Goal: Information Seeking & Learning: Learn about a topic

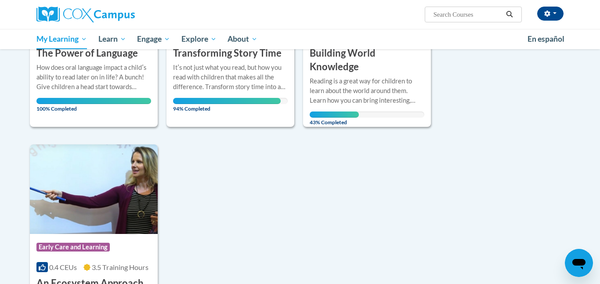
scroll to position [245, 0]
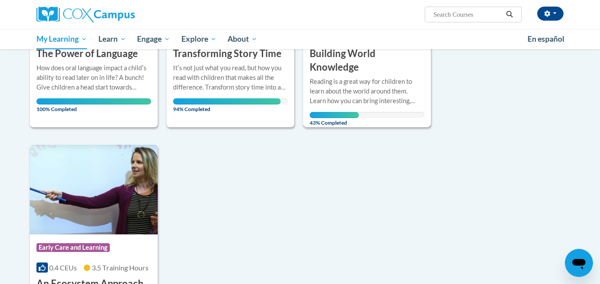
click at [353, 91] on div "Reading is a great way for children to learn about the world around them. Learn…" at bounding box center [367, 91] width 115 height 29
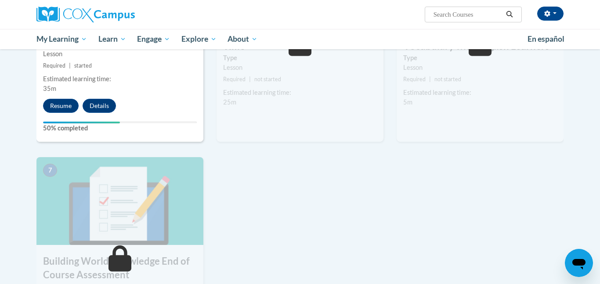
scroll to position [558, 0]
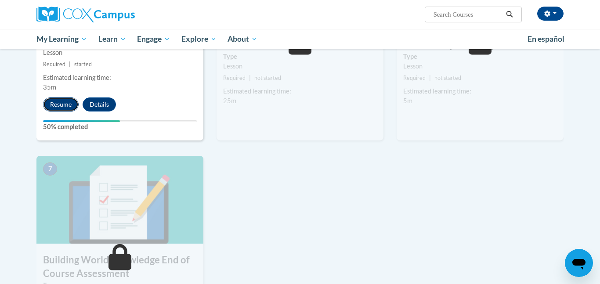
click at [70, 102] on button "Resume" at bounding box center [61, 105] width 36 height 14
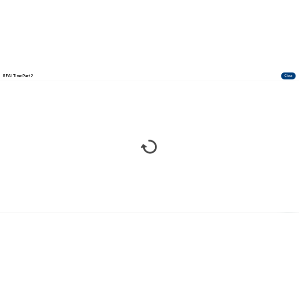
scroll to position [0, 0]
